Goal: Find specific page/section: Find specific page/section

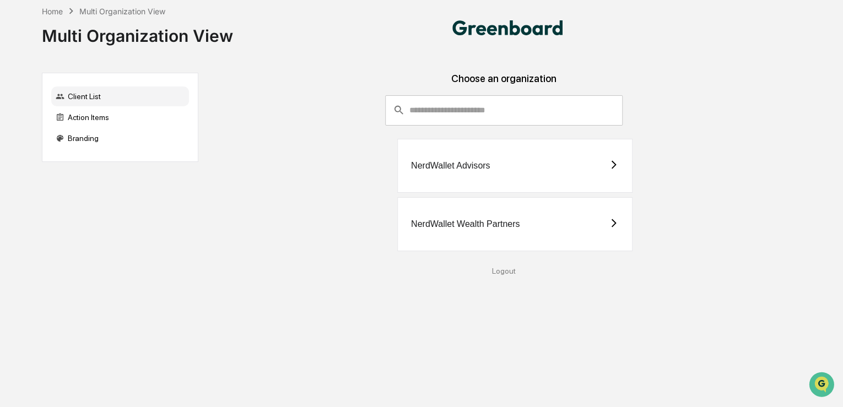
click at [494, 224] on div "NerdWallet Wealth Partners" at bounding box center [465, 224] width 109 height 10
click at [503, 227] on div "NerdWallet Wealth Partners" at bounding box center [465, 224] width 109 height 10
click at [533, 170] on div "NerdWallet Advisors" at bounding box center [514, 166] width 235 height 54
